Goal: Task Accomplishment & Management: Manage account settings

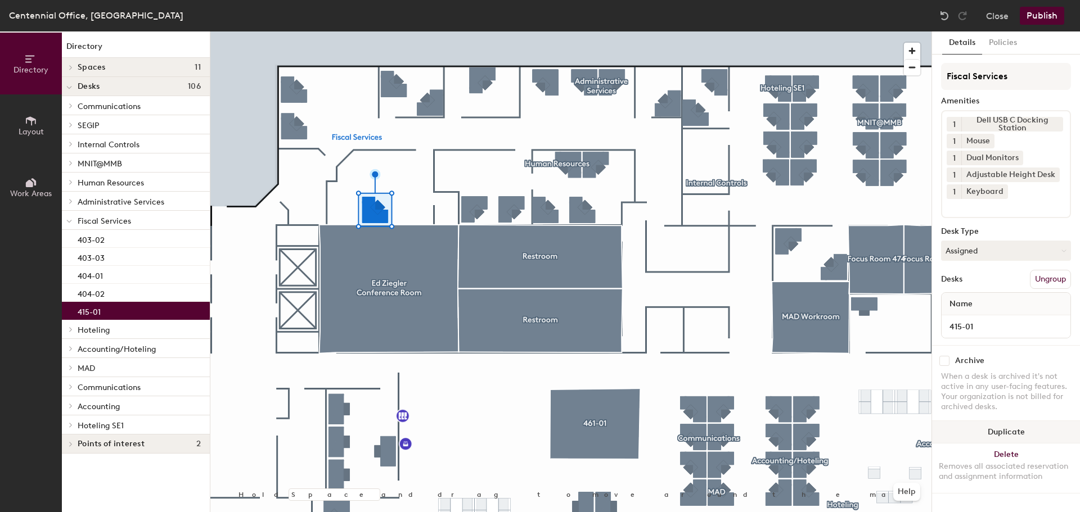
click at [1015, 426] on button "Duplicate" at bounding box center [1006, 432] width 148 height 23
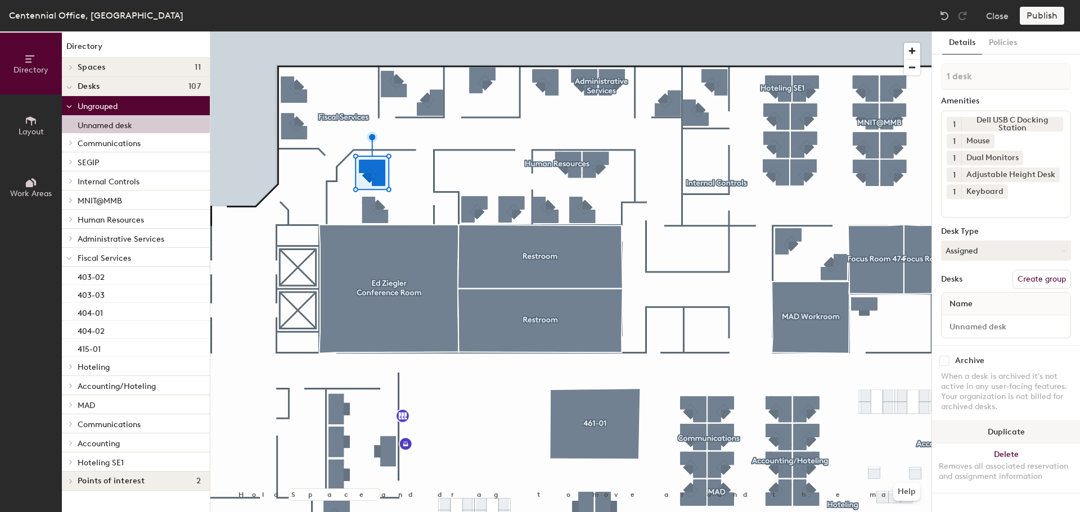
click at [1029, 437] on button "Duplicate" at bounding box center [1006, 432] width 148 height 23
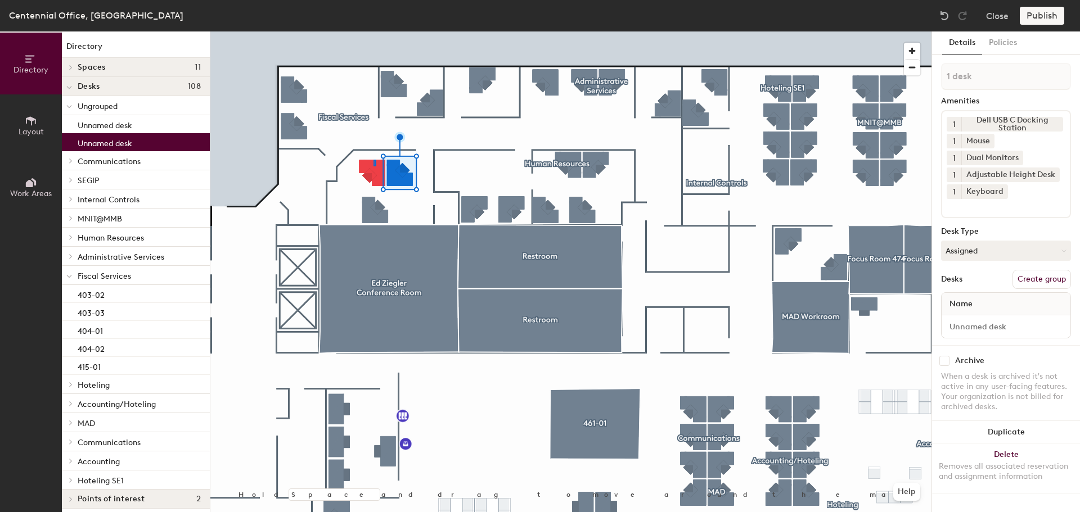
click at [374, 32] on div at bounding box center [570, 32] width 721 height 0
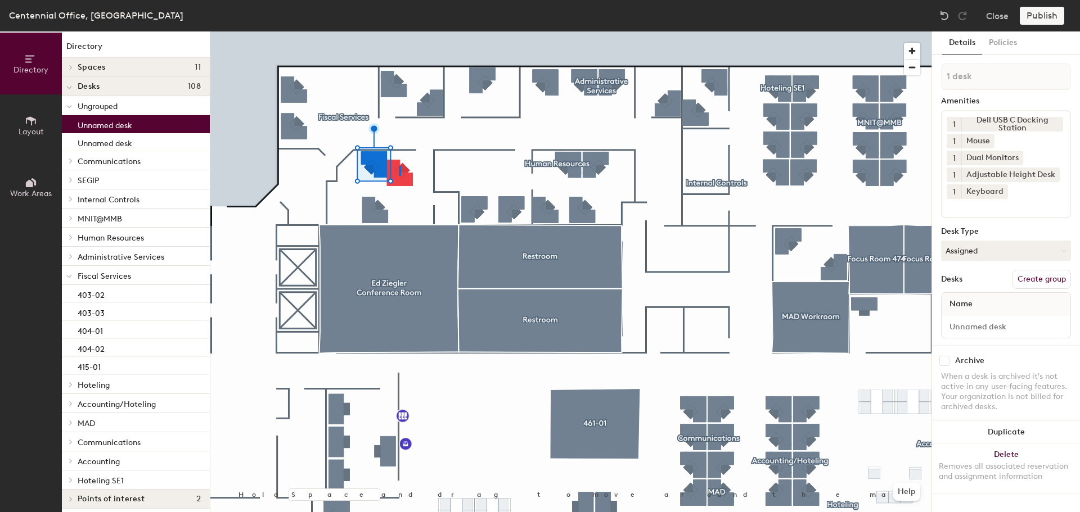
click at [399, 32] on div at bounding box center [570, 32] width 721 height 0
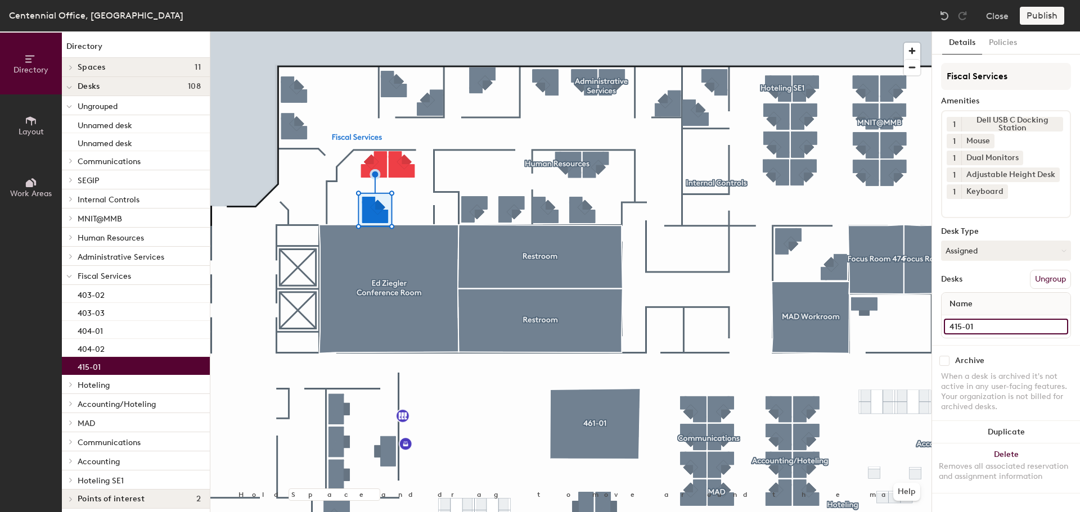
click at [996, 325] on input "415-01" at bounding box center [1006, 327] width 124 height 16
click at [992, 326] on input "415-01" at bounding box center [1006, 327] width 124 height 16
type input "415-003"
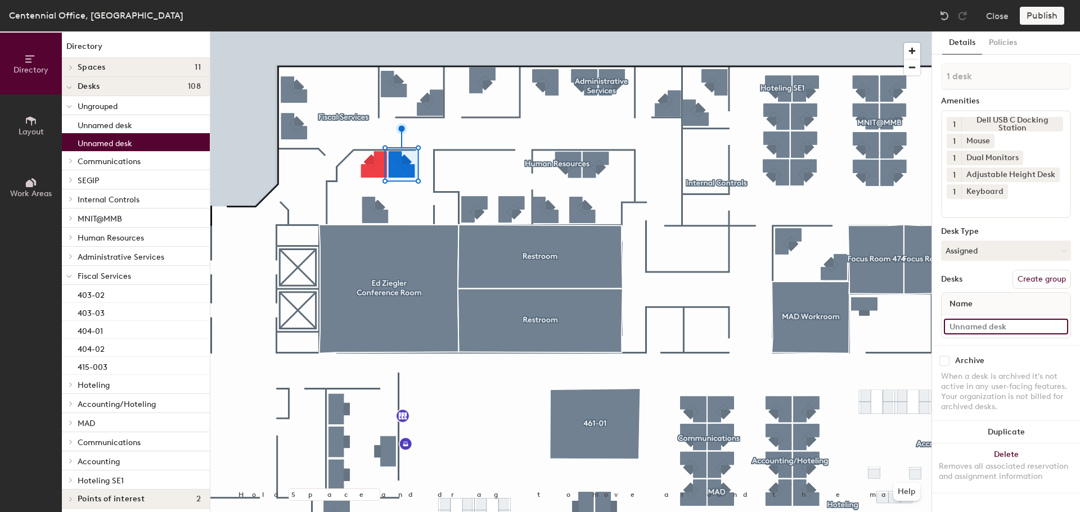
click at [1023, 331] on input at bounding box center [1006, 327] width 124 height 16
type input "1"
type input "415-02"
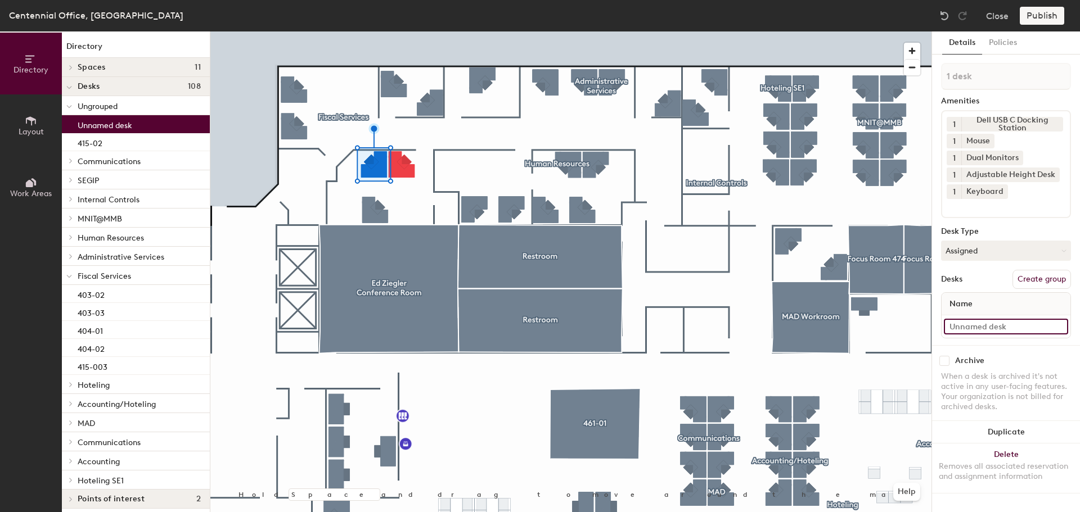
click at [974, 326] on input at bounding box center [1006, 327] width 124 height 16
type input "415-01"
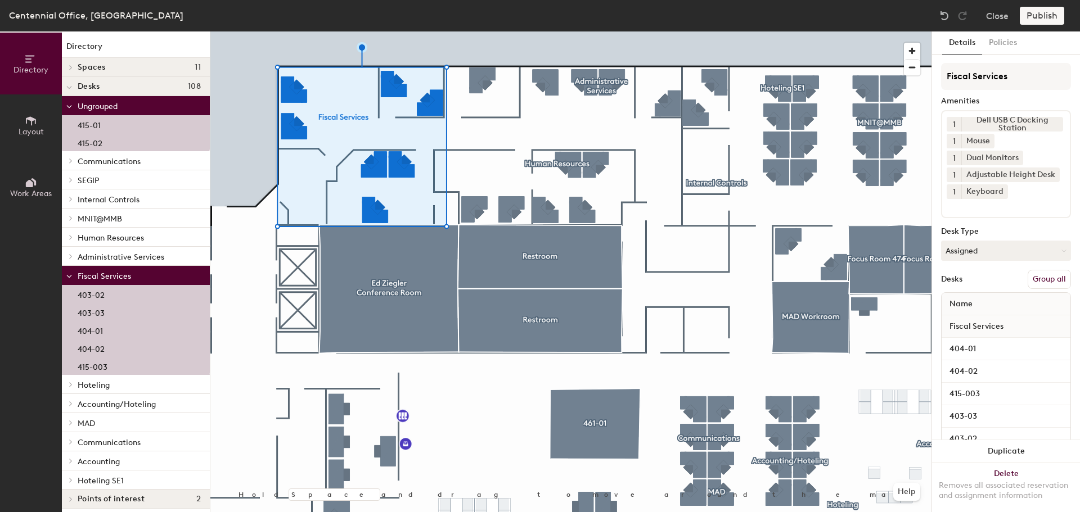
click at [1046, 282] on button "Group all" at bounding box center [1049, 279] width 43 height 19
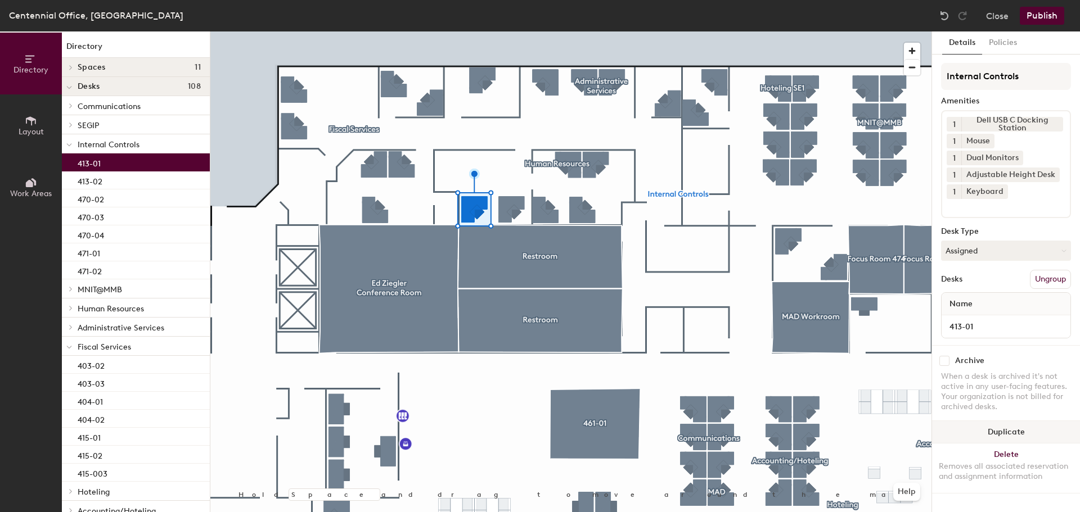
click at [1035, 429] on button "Duplicate" at bounding box center [1006, 432] width 148 height 23
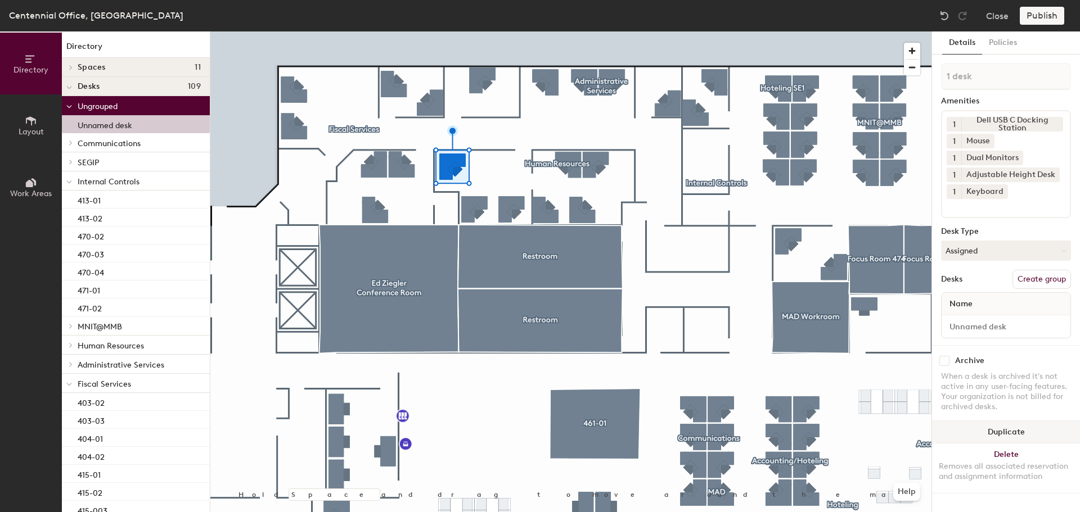
click at [1026, 431] on button "Duplicate" at bounding box center [1006, 432] width 148 height 23
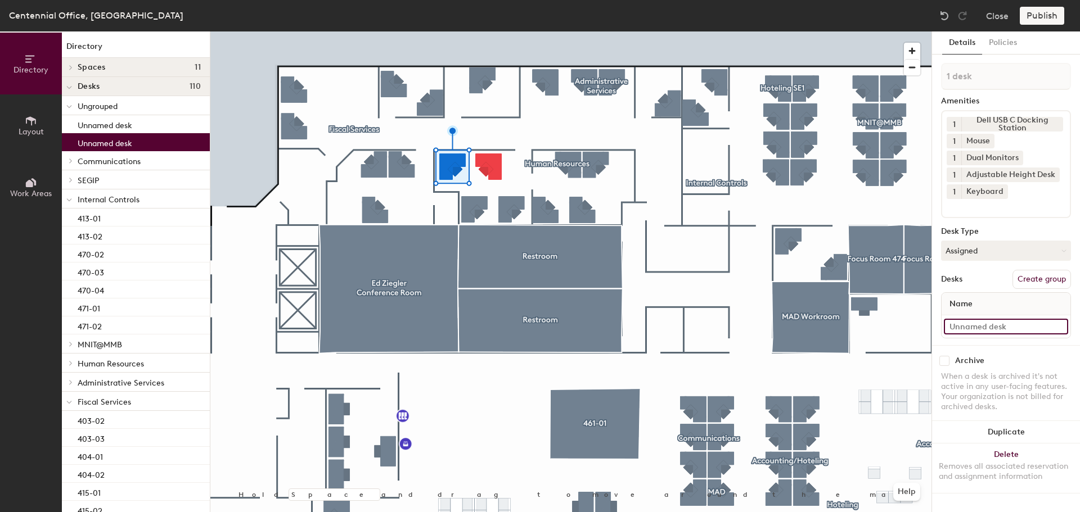
click at [975, 330] on input at bounding box center [1006, 327] width 124 height 16
type input "413-01"
click at [496, 32] on div at bounding box center [570, 32] width 721 height 0
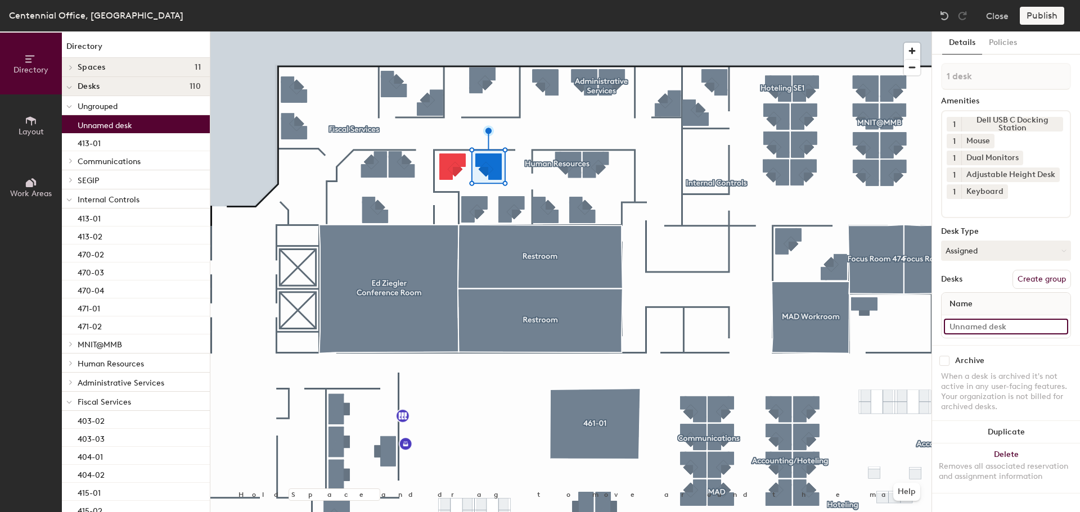
click at [1003, 326] on input at bounding box center [1006, 327] width 124 height 16
type input "413-02"
click at [473, 32] on div at bounding box center [570, 32] width 721 height 0
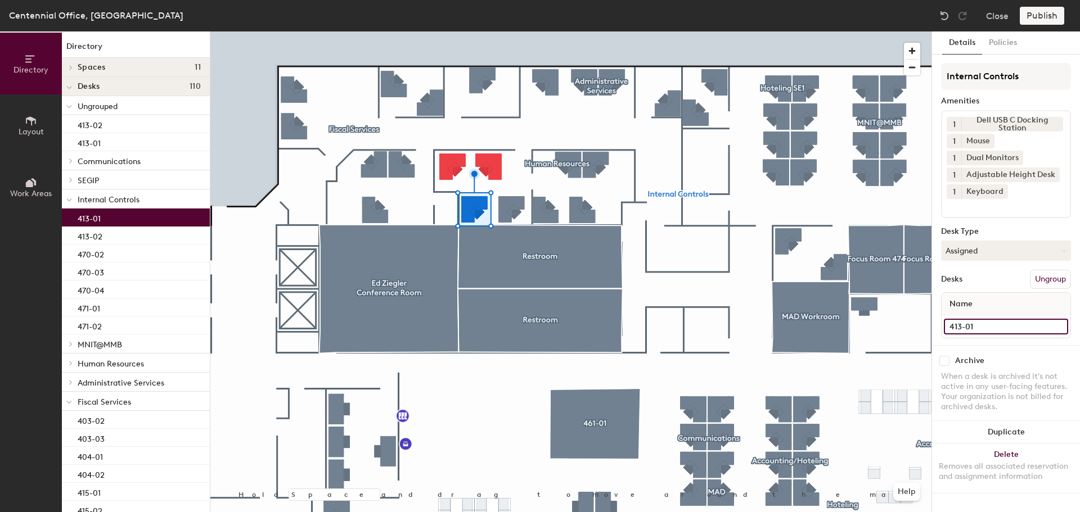
click at [1001, 330] on input "413-01" at bounding box center [1006, 327] width 124 height 16
click at [995, 327] on input "413-01" at bounding box center [1006, 327] width 124 height 16
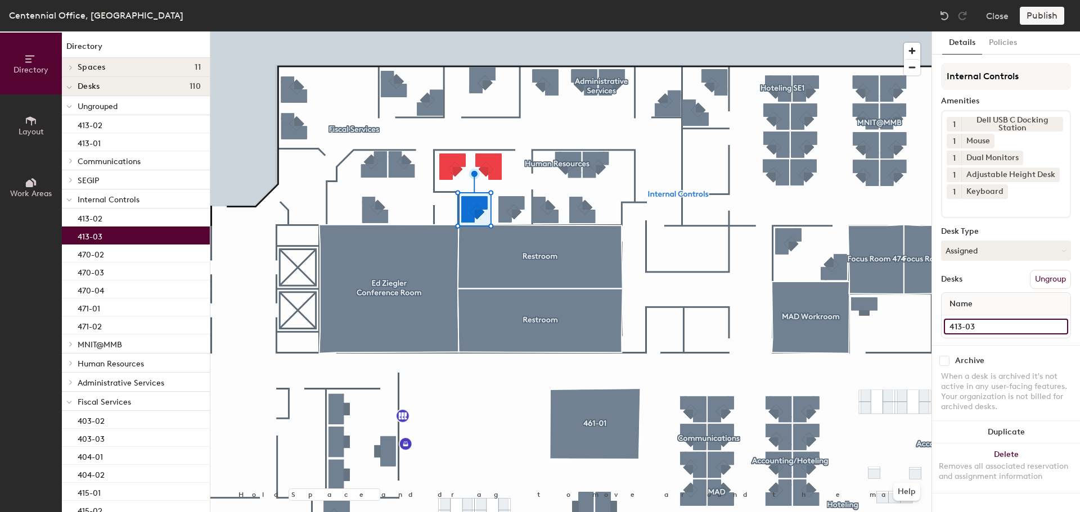
type input "413-03"
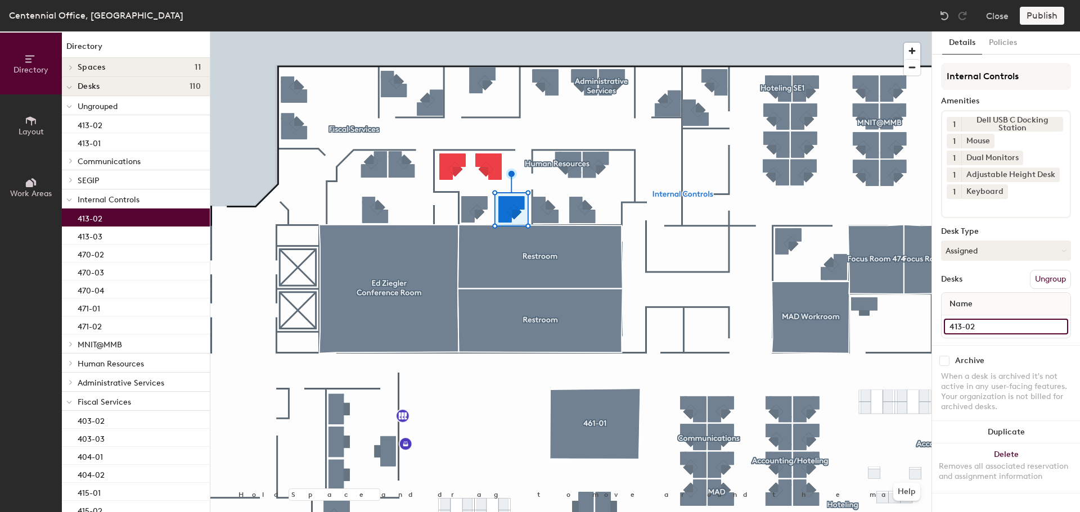
click at [996, 329] on input "413-02" at bounding box center [1006, 327] width 124 height 16
click at [993, 329] on input "413-02" at bounding box center [1006, 327] width 124 height 16
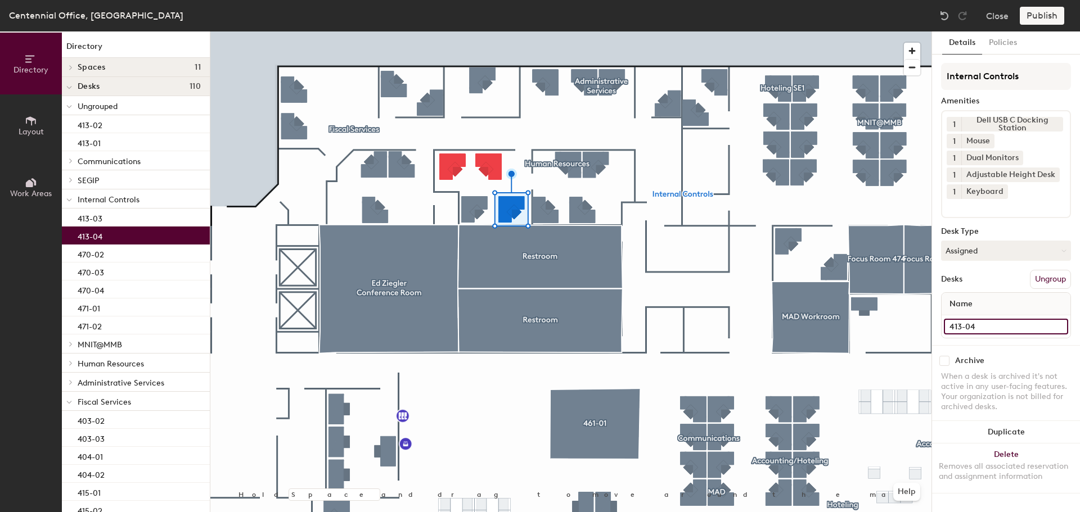
type input "413-04"
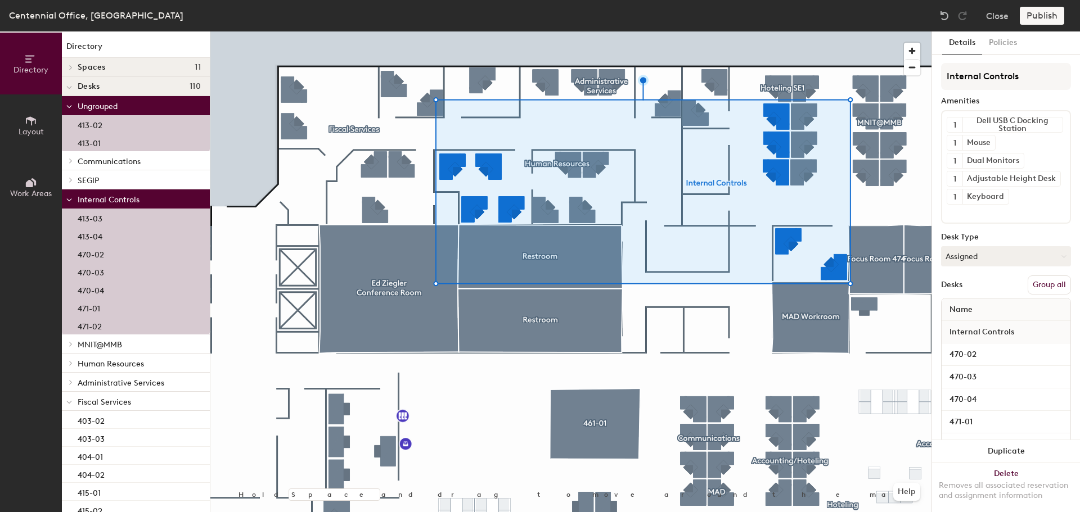
click at [1051, 284] on button "Group all" at bounding box center [1049, 285] width 43 height 19
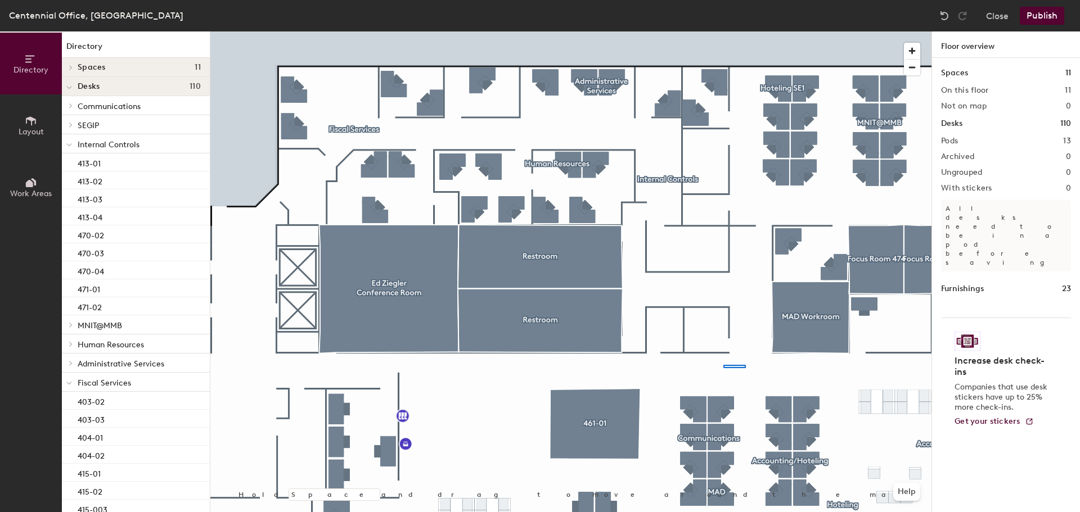
click at [723, 32] on div at bounding box center [570, 32] width 721 height 0
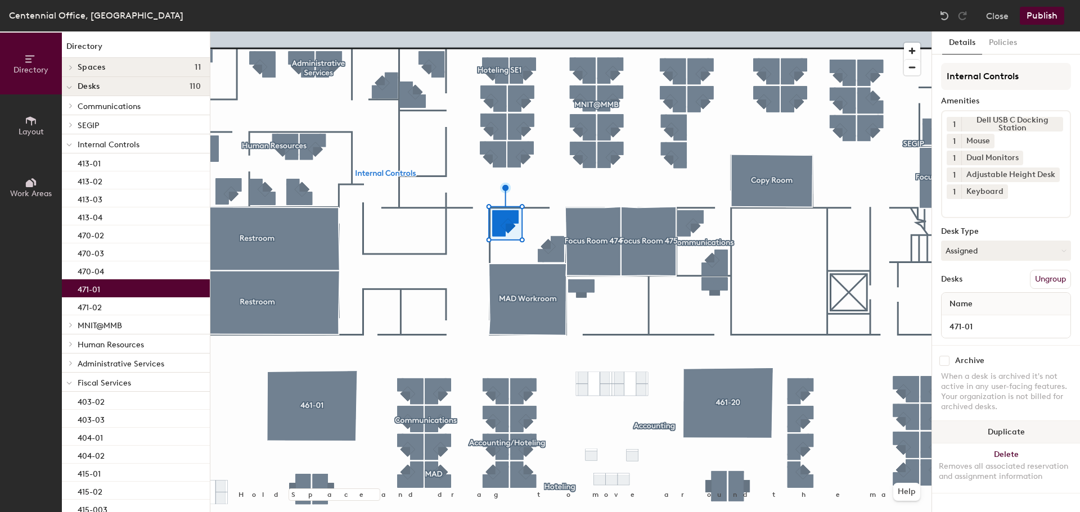
drag, startPoint x: 1023, startPoint y: 438, endPoint x: 1009, endPoint y: 431, distance: 15.6
click at [1023, 438] on button "Duplicate" at bounding box center [1006, 432] width 148 height 23
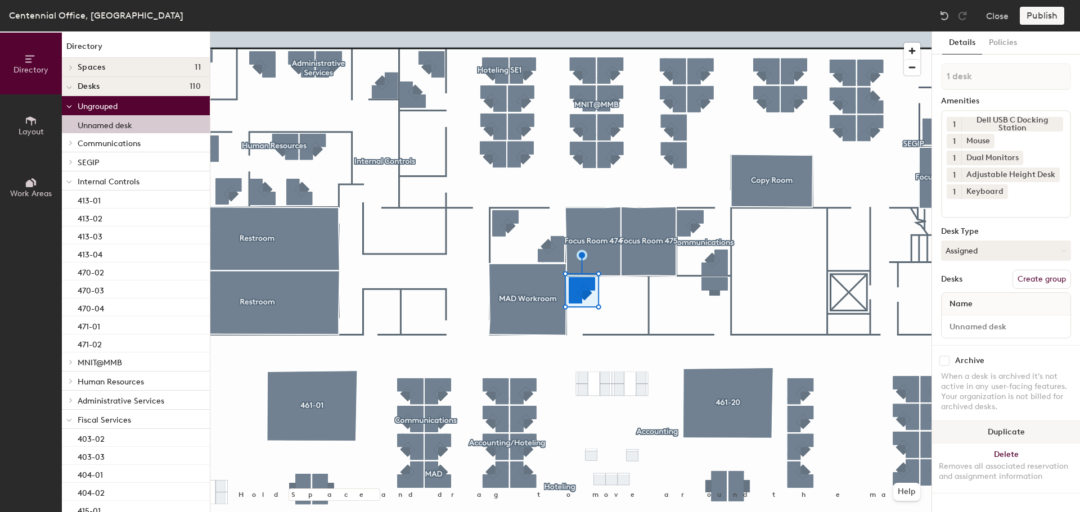
click at [1005, 431] on button "Duplicate" at bounding box center [1006, 432] width 148 height 23
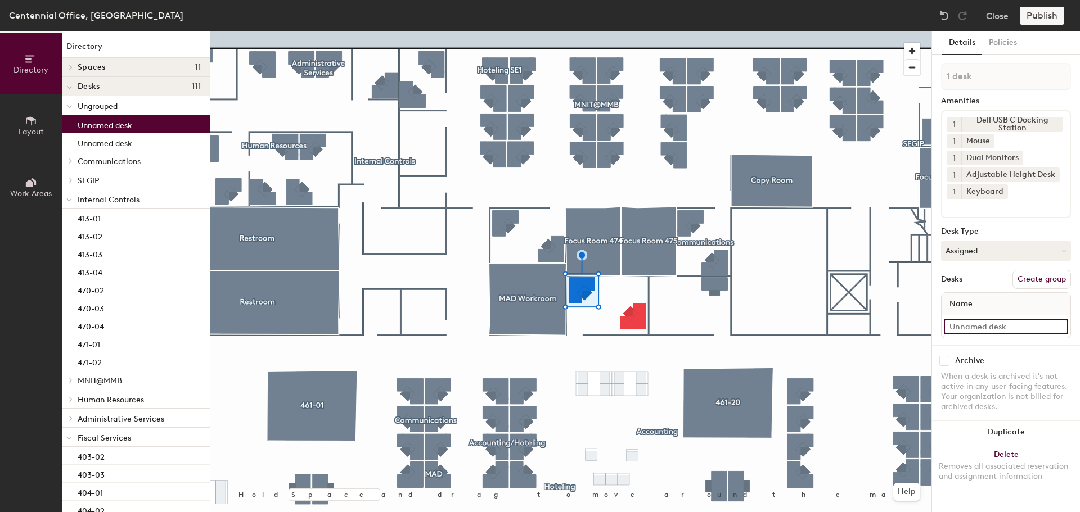
click at [967, 329] on input at bounding box center [1006, 327] width 124 height 16
type input "473-01"
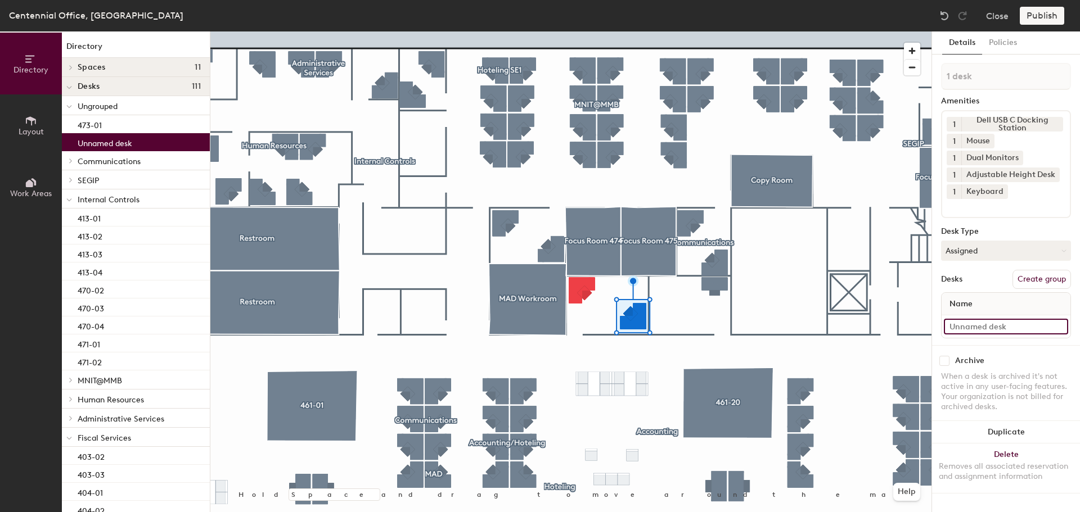
click at [983, 329] on input at bounding box center [1006, 327] width 124 height 16
type input "473-02"
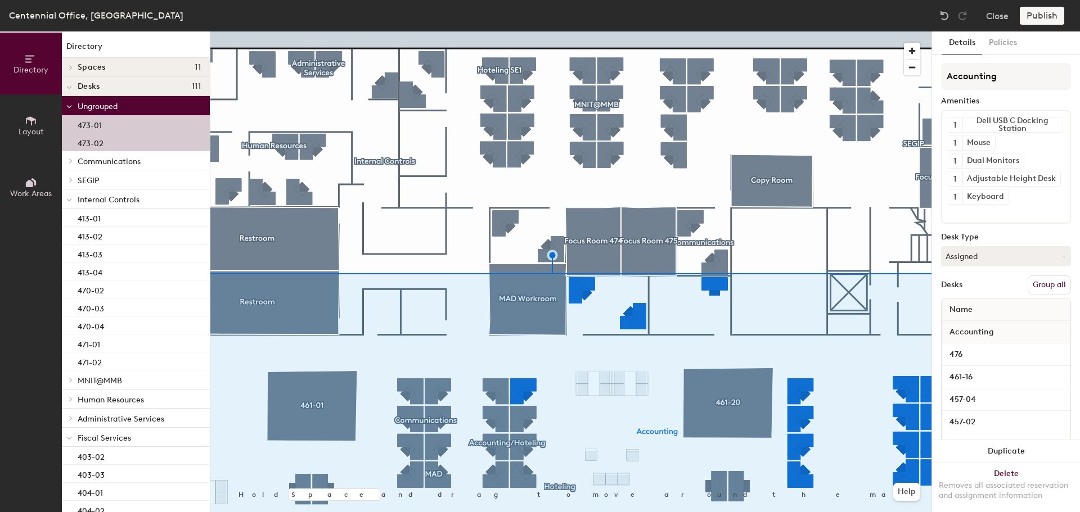
click at [1039, 288] on button "Group all" at bounding box center [1049, 285] width 43 height 19
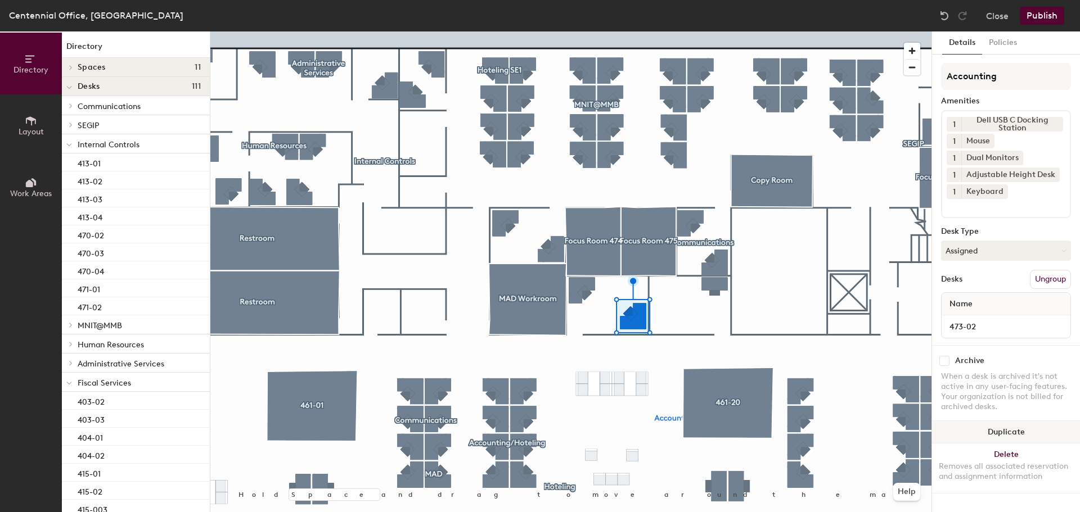
click at [1014, 433] on button "Duplicate" at bounding box center [1006, 432] width 148 height 23
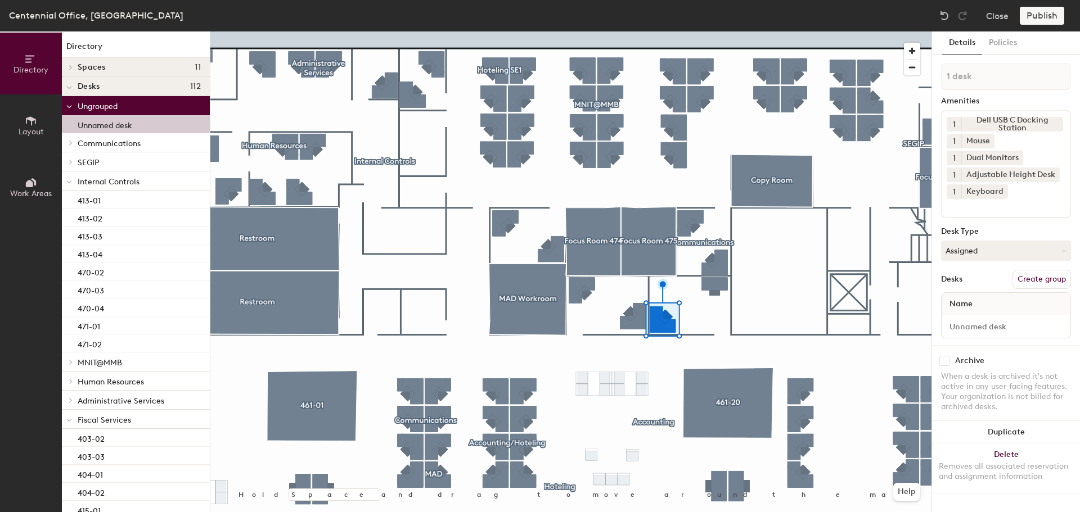
click at [979, 335] on div at bounding box center [1006, 327] width 129 height 23
click at [979, 329] on input at bounding box center [1006, 327] width 124 height 16
type input "7"
type input "476-02"
click at [1023, 429] on button "Duplicate" at bounding box center [1006, 432] width 148 height 23
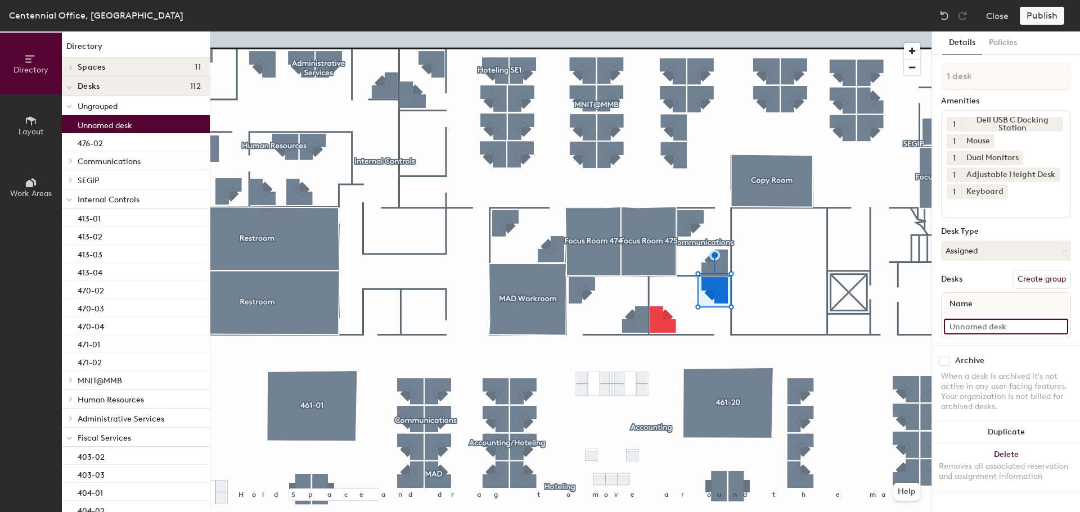
click at [996, 332] on input at bounding box center [1006, 327] width 124 height 16
type input "476-01"
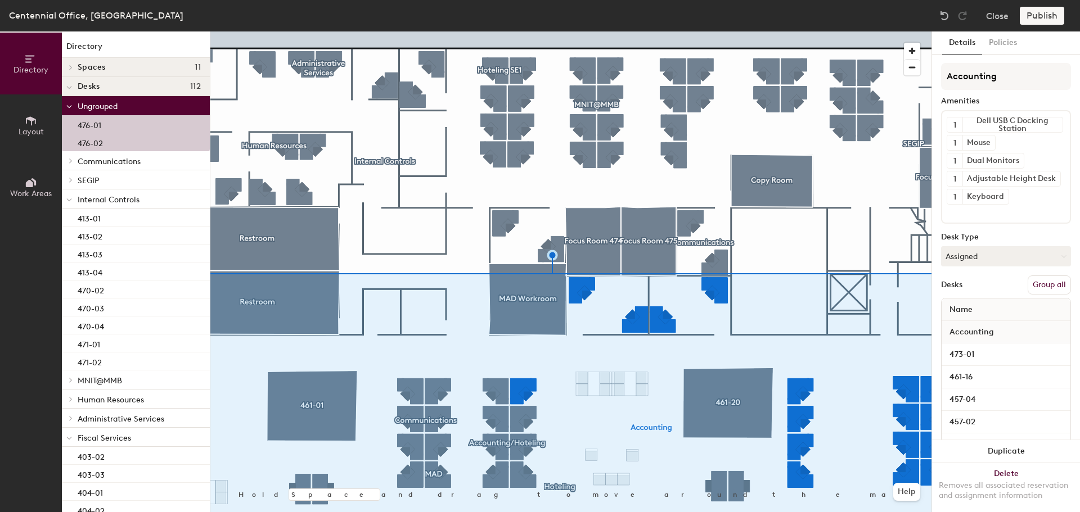
click at [1031, 284] on button "Group all" at bounding box center [1049, 285] width 43 height 19
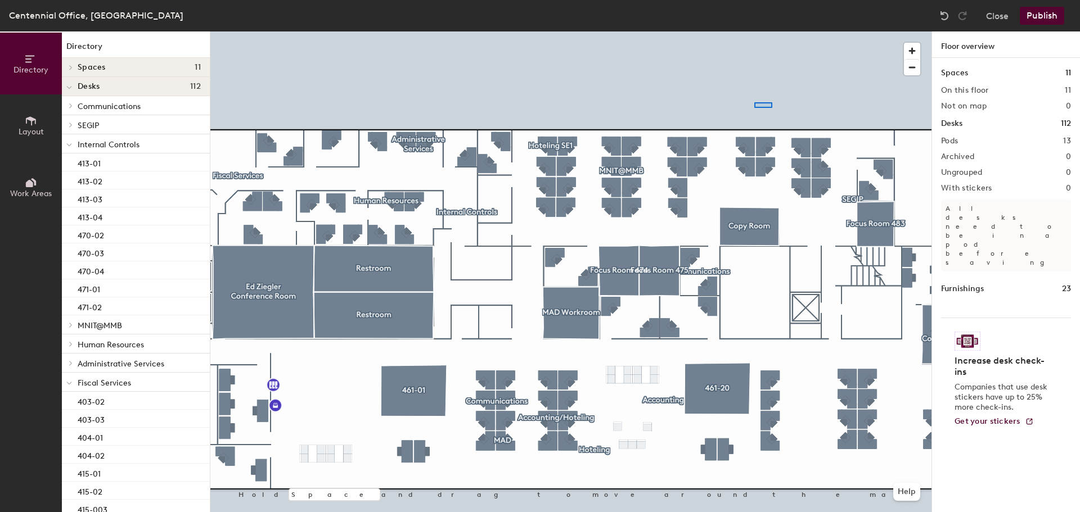
click at [754, 32] on div at bounding box center [570, 32] width 721 height 0
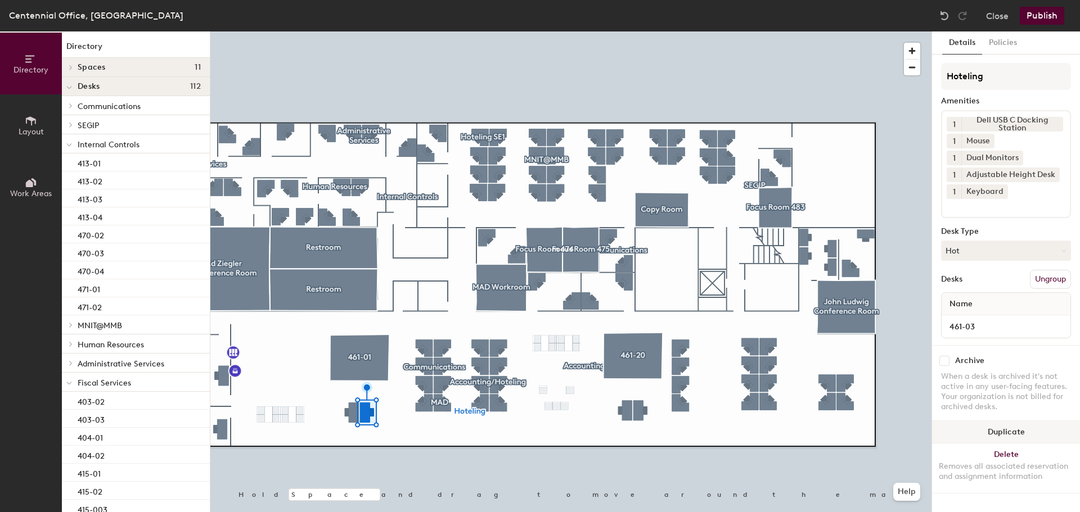
click at [1013, 428] on button "Duplicate" at bounding box center [1006, 432] width 148 height 23
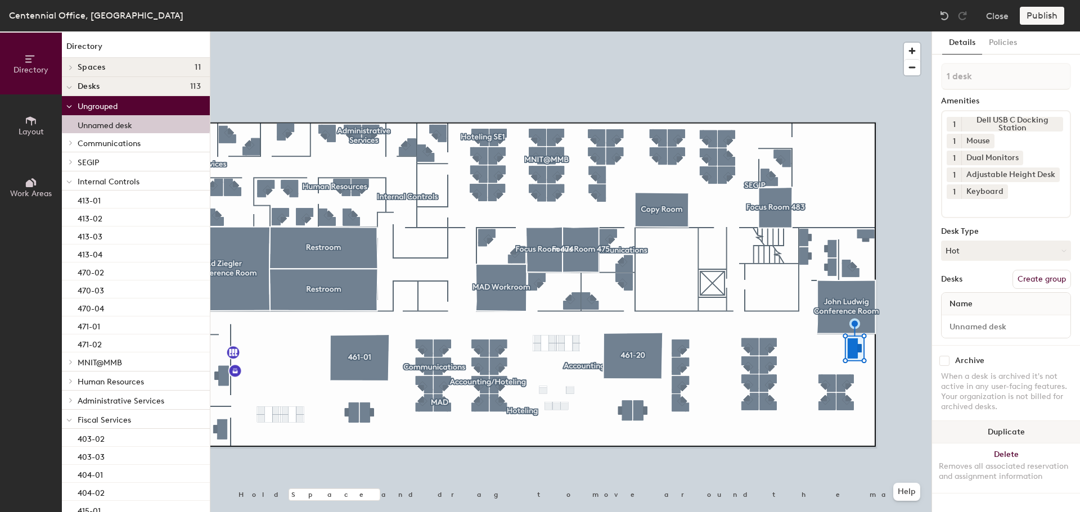
click at [1029, 433] on button "Duplicate" at bounding box center [1006, 432] width 148 height 23
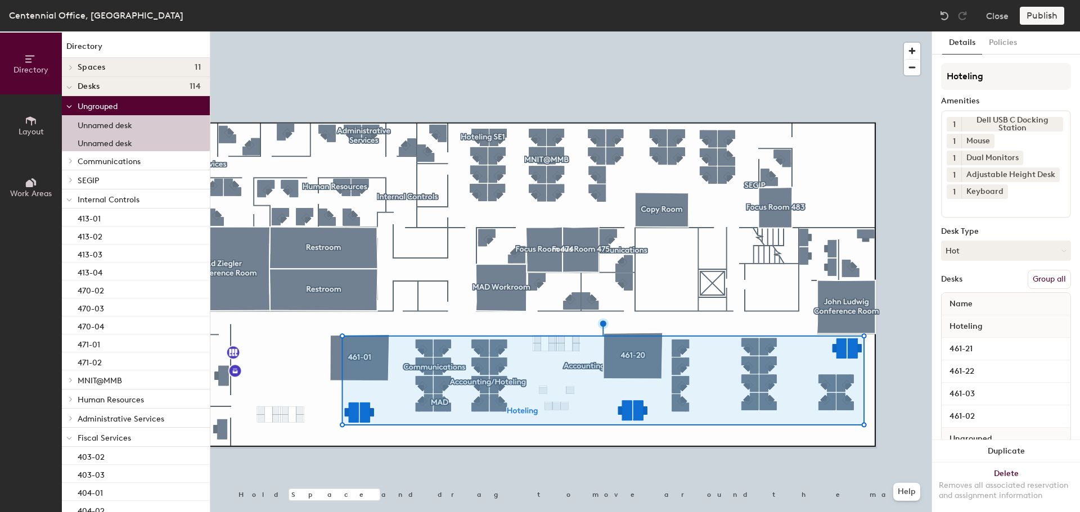
click at [1046, 281] on button "Group all" at bounding box center [1049, 279] width 43 height 19
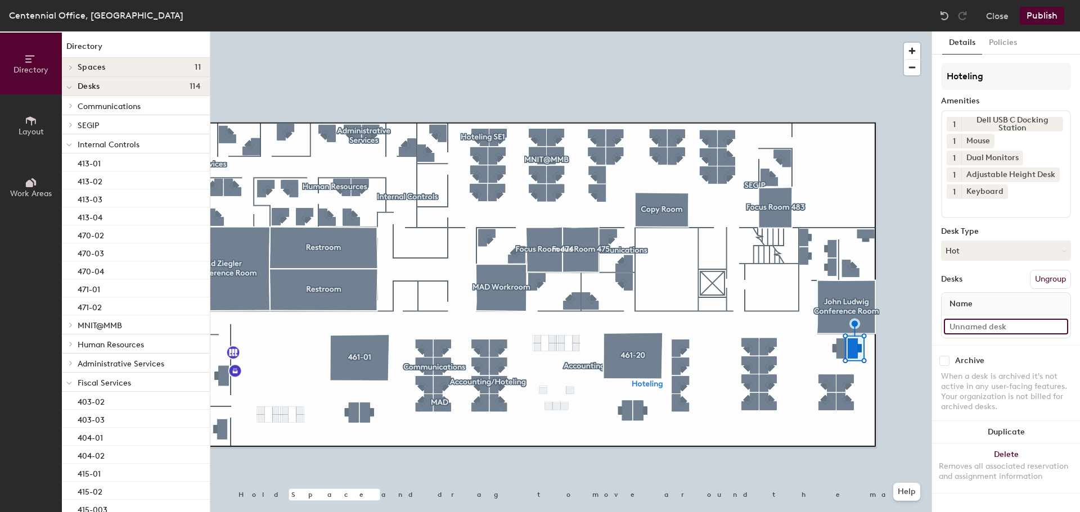
click at [971, 327] on input at bounding box center [1006, 327] width 124 height 16
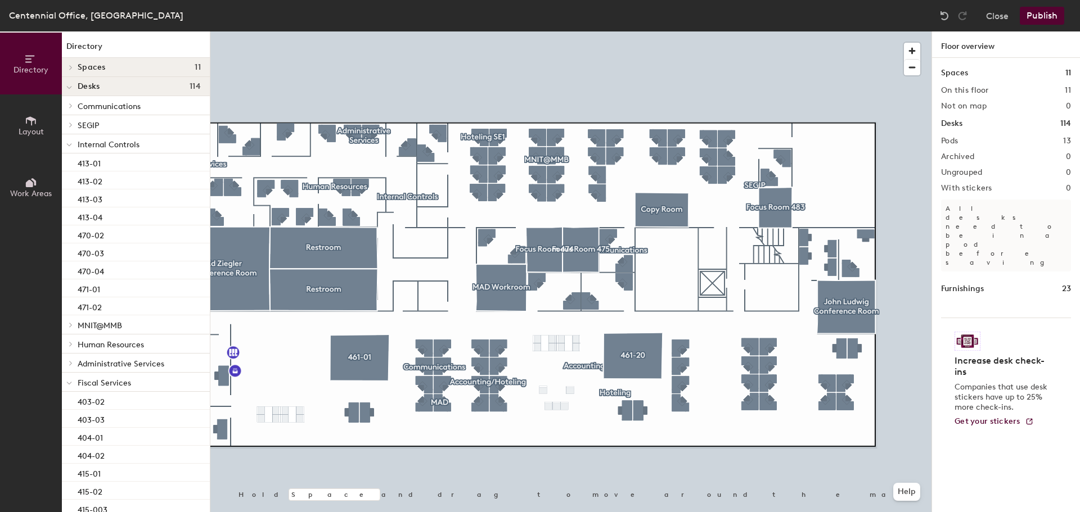
click at [1037, 11] on button "Publish" at bounding box center [1042, 16] width 44 height 18
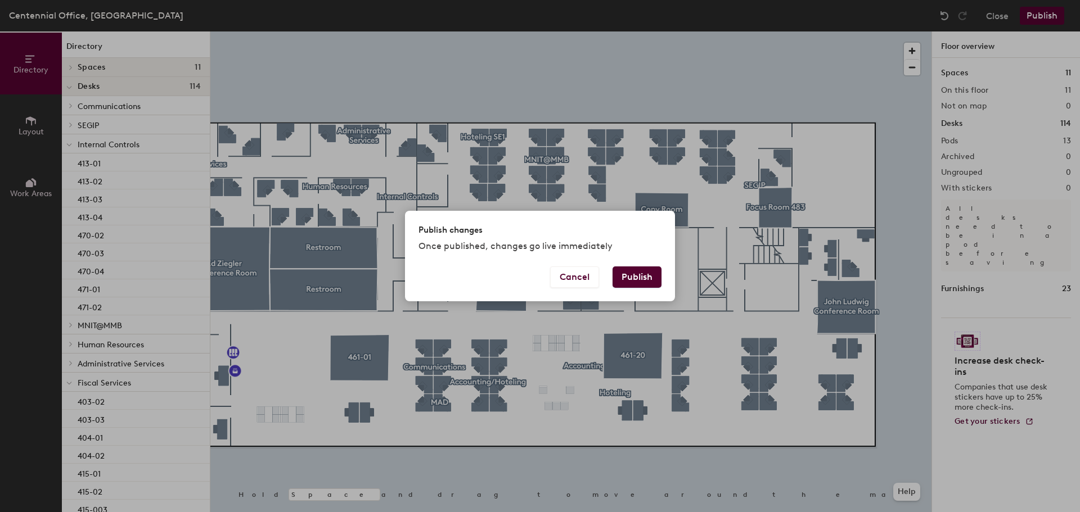
click at [636, 278] on button "Publish" at bounding box center [637, 277] width 49 height 21
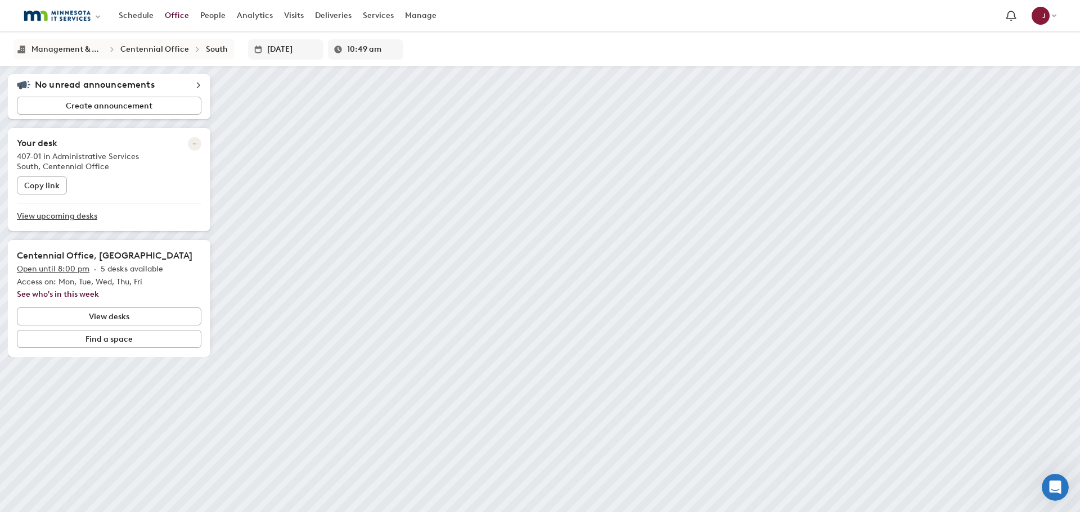
scroll to position [407, 0]
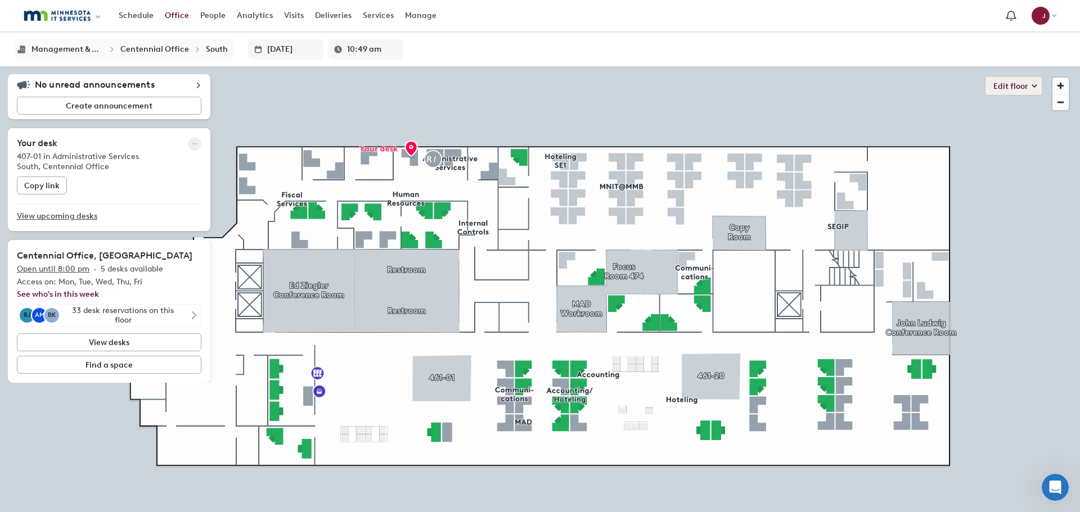
click at [1018, 88] on button "Edit floor" at bounding box center [1014, 86] width 56 height 18
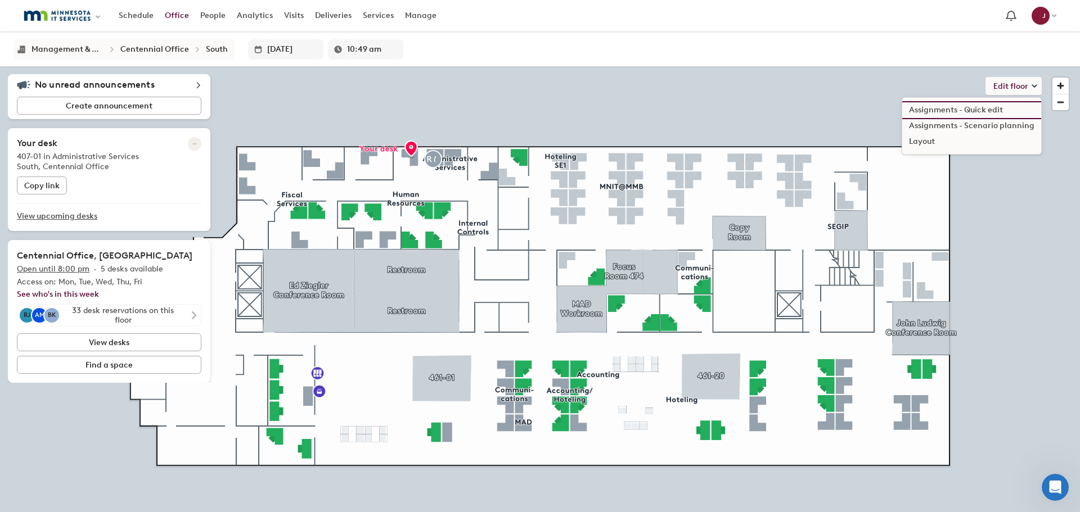
click at [996, 110] on li "Assignments - Quick edit" at bounding box center [971, 110] width 139 height 16
